Goal: Transaction & Acquisition: Purchase product/service

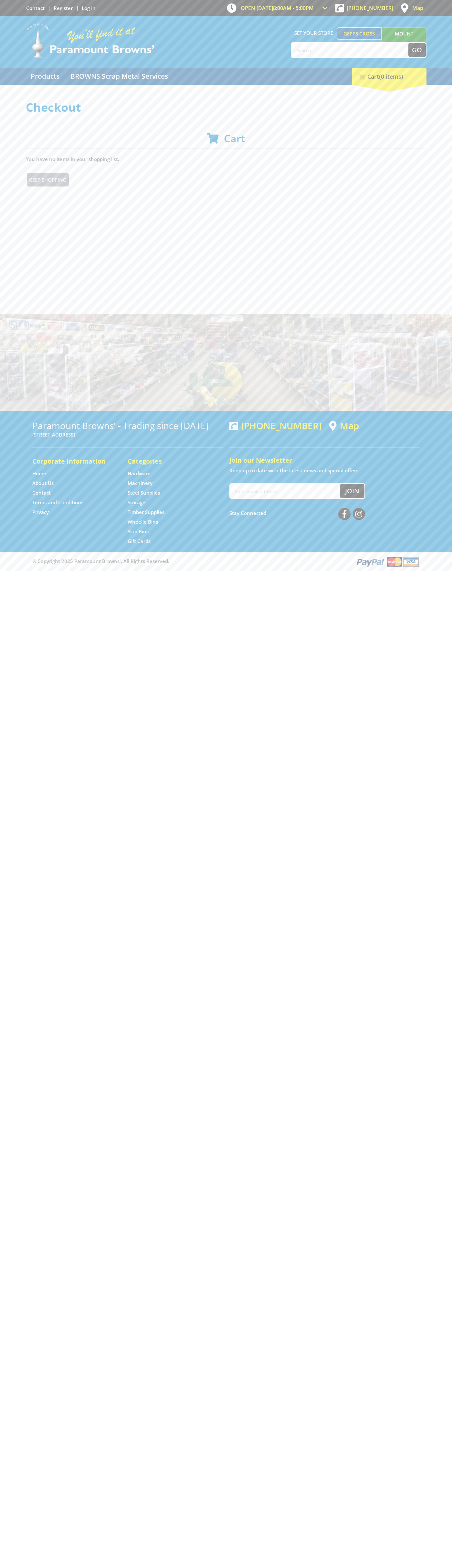
click at [380, 15] on div "[PHONE_NUMBER]" at bounding box center [364, 8] width 64 height 16
click at [436, 84] on div "Products BROWNS Scrap Metal Services 0 Cart (0 items)" at bounding box center [226, 77] width 452 height 17
click at [247, 571] on html "Skip to Content Skip to Navigation OPEN [DATE] 8:00am - 5:00pm Trading Hours Ha…" at bounding box center [226, 285] width 452 height 571
click at [4, 571] on html "Skip to Content Skip to Navigation OPEN [DATE] 8:00am - 5:00pm Trading Hours Ha…" at bounding box center [226, 285] width 452 height 571
